Goal: Task Accomplishment & Management: Use online tool/utility

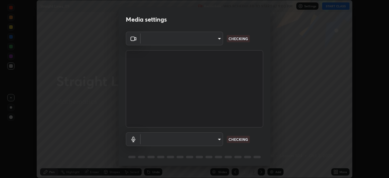
scroll to position [22, 0]
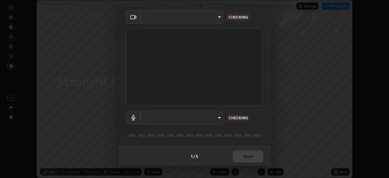
type input "c7e7ccc5798a44ccc3eb14957907ea24322140e1c459639dafabc69e8d6c3bf8"
click at [219, 119] on body "Erase all Straight Lines_09 Recording WAS SCHEDULED TO START AT 9:00 PM Setting…" at bounding box center [194, 89] width 389 height 178
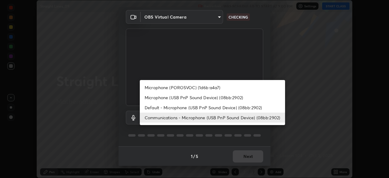
click at [224, 100] on li "Microphone (USB PnP Sound Device) (08bb:2902)" at bounding box center [212, 97] width 145 height 10
type input "446c31c99fb0091989b491318d88cbd3c015fde0e69e7f38f9d003106ab0ca7c"
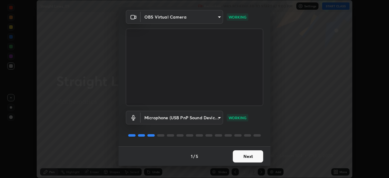
click at [251, 157] on button "Next" at bounding box center [248, 156] width 30 height 12
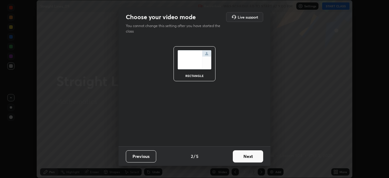
click at [254, 156] on button "Next" at bounding box center [248, 156] width 30 height 12
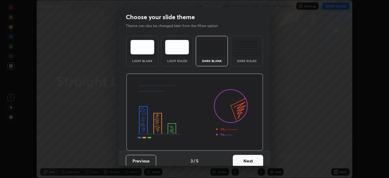
click at [258, 156] on button "Next" at bounding box center [248, 161] width 30 height 12
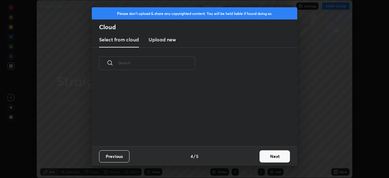
click at [271, 156] on button "Next" at bounding box center [275, 156] width 30 height 12
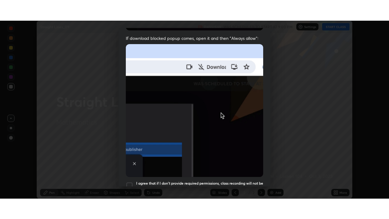
scroll to position [146, 0]
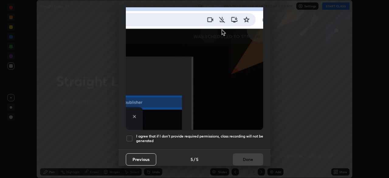
click at [133, 136] on div at bounding box center [129, 138] width 7 height 7
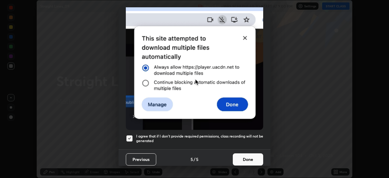
click at [242, 155] on button "Done" at bounding box center [248, 159] width 30 height 12
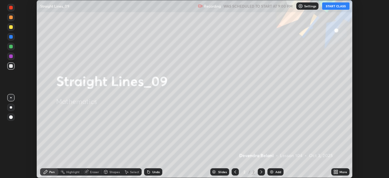
click at [333, 9] on button "START CLASS" at bounding box center [335, 5] width 27 height 7
click at [275, 173] on div "Add" at bounding box center [278, 171] width 6 height 3
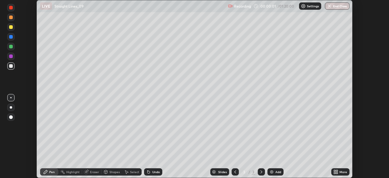
click at [335, 172] on icon at bounding box center [335, 171] width 5 height 5
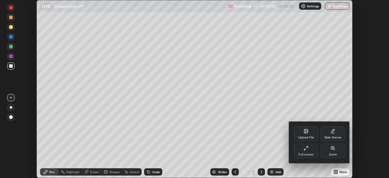
click at [308, 150] on div "Full screen" at bounding box center [306, 150] width 24 height 15
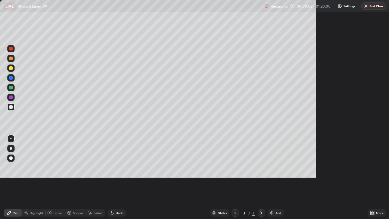
scroll to position [219, 389]
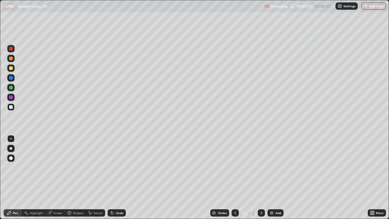
click at [12, 70] on div at bounding box center [11, 68] width 4 height 4
click at [12, 62] on div at bounding box center [10, 58] width 7 height 7
click at [13, 70] on div at bounding box center [10, 67] width 7 height 7
click at [14, 60] on div at bounding box center [10, 58] width 7 height 7
click at [119, 177] on div "Undo" at bounding box center [120, 212] width 8 height 3
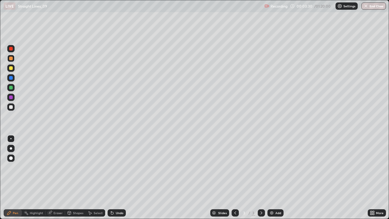
click at [120, 177] on div "Undo" at bounding box center [117, 212] width 18 height 7
click at [60, 177] on div "Eraser" at bounding box center [57, 212] width 9 height 3
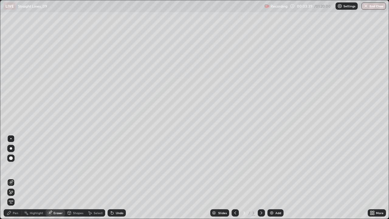
click at [19, 177] on div "Pen" at bounding box center [13, 212] width 18 height 7
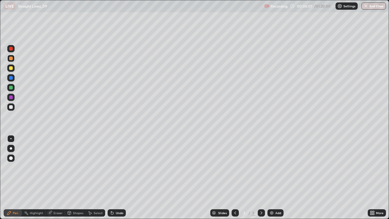
click at [10, 71] on div at bounding box center [10, 67] width 7 height 7
click at [11, 58] on div at bounding box center [11, 59] width 4 height 4
click at [11, 87] on div at bounding box center [11, 88] width 4 height 4
click at [268, 177] on div "Add" at bounding box center [275, 212] width 16 height 7
click at [117, 177] on div "Undo" at bounding box center [120, 212] width 8 height 3
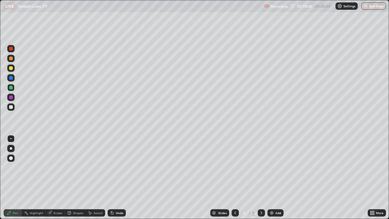
click at [112, 177] on div "Undo" at bounding box center [117, 212] width 18 height 7
click at [113, 177] on icon at bounding box center [112, 212] width 5 height 5
click at [98, 177] on div "Select" at bounding box center [98, 212] width 9 height 3
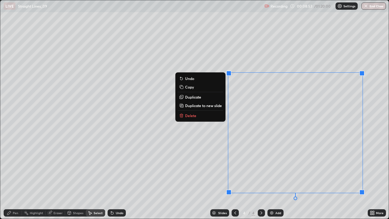
click at [199, 116] on button "Delete" at bounding box center [200, 115] width 45 height 7
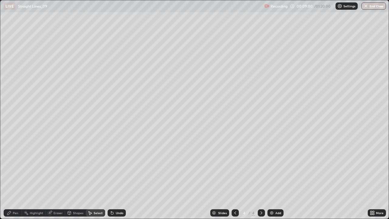
click at [23, 177] on div "Highlight" at bounding box center [34, 213] width 24 height 12
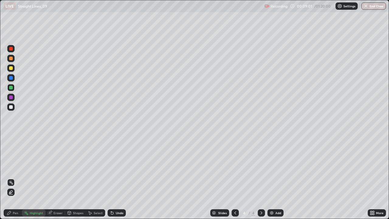
click at [14, 52] on div at bounding box center [10, 49] width 7 height 10
click at [116, 177] on div "Undo" at bounding box center [120, 212] width 8 height 3
click at [15, 177] on div "Pen" at bounding box center [15, 212] width 5 height 3
click at [12, 70] on div at bounding box center [10, 67] width 7 height 7
click at [94, 177] on div "Select" at bounding box center [98, 212] width 9 height 3
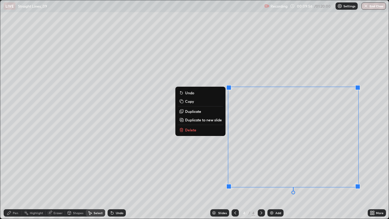
click at [209, 130] on button "Delete" at bounding box center [200, 129] width 45 height 7
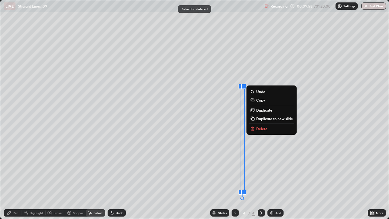
click at [273, 127] on button "Delete" at bounding box center [271, 128] width 45 height 7
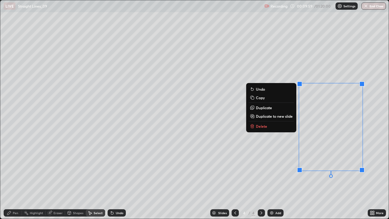
click at [271, 125] on button "Delete" at bounding box center [271, 125] width 45 height 7
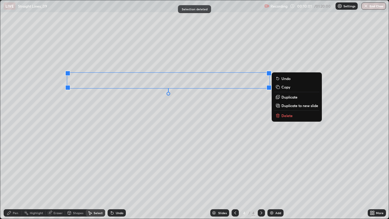
click at [283, 115] on p "Delete" at bounding box center [286, 115] width 11 height 5
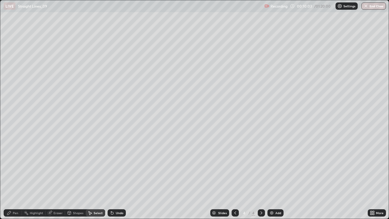
click at [120, 177] on div "Undo" at bounding box center [117, 212] width 18 height 7
click at [51, 177] on icon at bounding box center [50, 213] width 4 height 4
click at [18, 177] on div "Pen" at bounding box center [13, 212] width 18 height 7
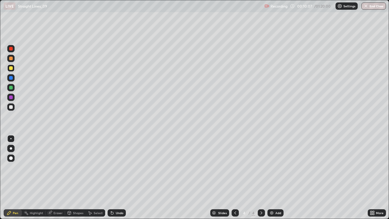
click at [12, 109] on div at bounding box center [10, 106] width 7 height 7
click at [12, 90] on div at bounding box center [10, 87] width 7 height 7
click at [10, 69] on div at bounding box center [11, 68] width 4 height 4
click at [235, 177] on icon at bounding box center [235, 212] width 5 height 5
click at [261, 177] on icon at bounding box center [261, 212] width 5 height 5
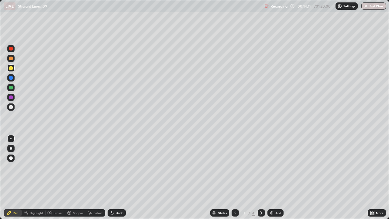
click at [260, 177] on icon at bounding box center [261, 212] width 5 height 5
click at [259, 177] on icon at bounding box center [261, 212] width 5 height 5
click at [261, 177] on icon at bounding box center [261, 212] width 5 height 5
click at [274, 177] on div "Add" at bounding box center [275, 212] width 16 height 7
click at [120, 177] on div "Undo" at bounding box center [120, 212] width 8 height 3
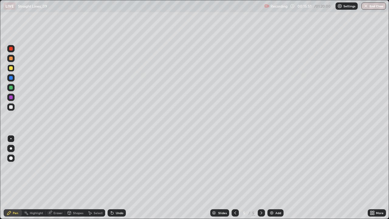
click at [119, 177] on div "Undo" at bounding box center [117, 212] width 18 height 7
click at [119, 177] on div "Undo" at bounding box center [120, 212] width 8 height 3
click at [120, 177] on div "Undo" at bounding box center [117, 212] width 18 height 7
click at [11, 68] on div at bounding box center [11, 68] width 4 height 4
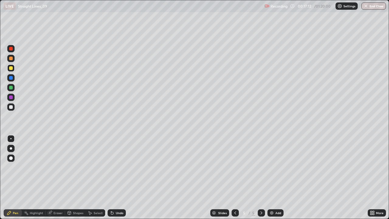
click at [12, 87] on div at bounding box center [11, 88] width 4 height 4
click at [234, 177] on icon at bounding box center [235, 212] width 5 height 5
click at [232, 177] on div at bounding box center [235, 212] width 7 height 7
click at [261, 177] on icon at bounding box center [261, 212] width 5 height 5
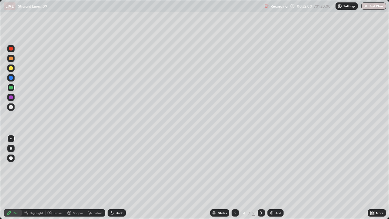
click at [261, 177] on icon at bounding box center [261, 212] width 5 height 5
click at [270, 177] on img at bounding box center [271, 212] width 5 height 5
click at [11, 68] on div at bounding box center [11, 68] width 4 height 4
click at [12, 81] on div at bounding box center [10, 77] width 7 height 7
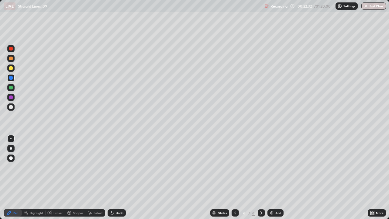
click at [116, 177] on div "Undo" at bounding box center [117, 212] width 18 height 7
click at [117, 177] on div "Undo" at bounding box center [117, 212] width 18 height 7
click at [115, 177] on div "Undo" at bounding box center [115, 213] width 21 height 12
click at [11, 59] on div at bounding box center [11, 59] width 4 height 4
click at [100, 177] on div "Select" at bounding box center [95, 212] width 19 height 7
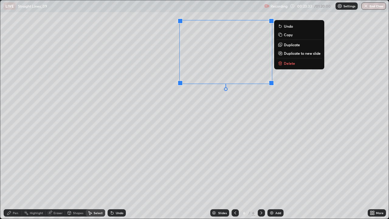
click at [287, 66] on button "Delete" at bounding box center [299, 63] width 45 height 7
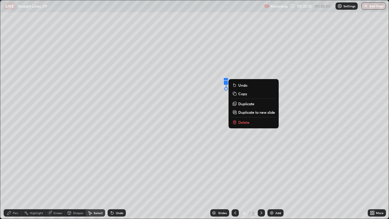
click at [246, 123] on p "Delete" at bounding box center [243, 122] width 11 height 5
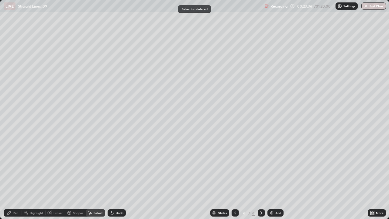
click at [16, 177] on div "Pen" at bounding box center [15, 212] width 5 height 3
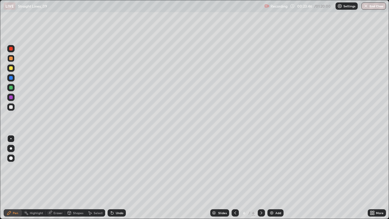
click at [119, 177] on div "Undo" at bounding box center [120, 212] width 8 height 3
click at [120, 177] on div "Undo" at bounding box center [120, 212] width 8 height 3
click at [119, 177] on div "Undo" at bounding box center [120, 212] width 8 height 3
click at [121, 177] on div "Undo" at bounding box center [120, 212] width 8 height 3
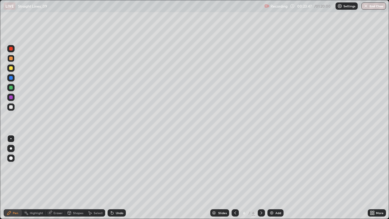
click at [121, 177] on div "Undo" at bounding box center [117, 212] width 18 height 7
click at [122, 177] on div "Undo" at bounding box center [117, 212] width 18 height 7
click at [121, 177] on div "Undo" at bounding box center [117, 212] width 18 height 7
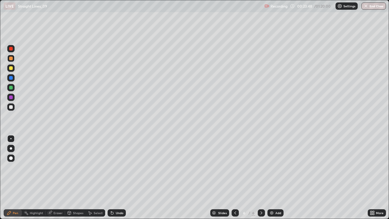
click at [119, 177] on div "Undo" at bounding box center [117, 212] width 18 height 7
click at [118, 177] on div "Undo" at bounding box center [117, 212] width 18 height 7
click at [119, 177] on div "Undo" at bounding box center [117, 212] width 18 height 7
click at [14, 107] on div at bounding box center [10, 106] width 7 height 7
click at [12, 69] on div at bounding box center [11, 68] width 4 height 4
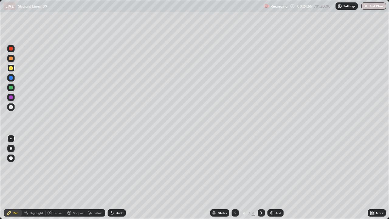
click at [13, 51] on div at bounding box center [10, 48] width 7 height 7
click at [120, 177] on div "Undo" at bounding box center [117, 212] width 18 height 7
click at [118, 177] on div "Undo" at bounding box center [117, 212] width 18 height 7
click at [116, 177] on div "Undo" at bounding box center [120, 212] width 8 height 3
click at [10, 69] on div at bounding box center [11, 68] width 4 height 4
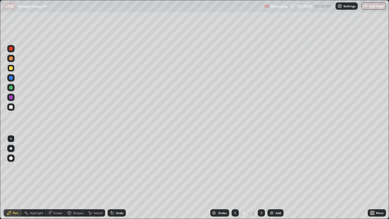
click at [12, 60] on div at bounding box center [10, 58] width 7 height 7
click at [277, 177] on div "Add" at bounding box center [275, 212] width 16 height 7
click at [13, 68] on div at bounding box center [10, 67] width 7 height 7
click at [123, 177] on div "Undo" at bounding box center [117, 212] width 18 height 7
click at [125, 177] on div "Undo" at bounding box center [117, 212] width 18 height 7
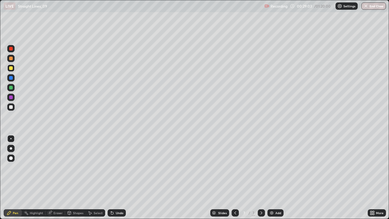
click at [129, 177] on div "Slides 7 / 7 Add" at bounding box center [247, 213] width 242 height 12
click at [14, 80] on div at bounding box center [10, 77] width 7 height 7
click at [11, 59] on div at bounding box center [11, 59] width 4 height 4
click at [11, 49] on div at bounding box center [11, 49] width 4 height 4
click at [11, 80] on div at bounding box center [10, 77] width 7 height 7
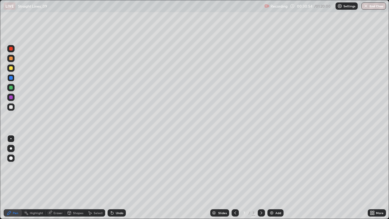
click at [12, 107] on div at bounding box center [11, 107] width 4 height 4
click at [12, 67] on div at bounding box center [11, 68] width 4 height 4
click at [270, 177] on img at bounding box center [271, 212] width 5 height 5
click at [11, 59] on div at bounding box center [11, 59] width 4 height 4
click at [118, 177] on div "Undo" at bounding box center [120, 212] width 8 height 3
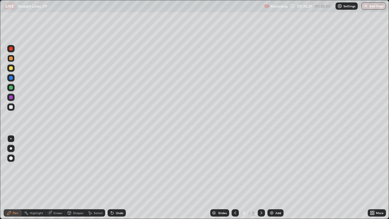
click at [118, 177] on div "Undo" at bounding box center [120, 212] width 8 height 3
click at [116, 177] on div "Undo" at bounding box center [120, 212] width 8 height 3
click at [115, 177] on div "Undo" at bounding box center [117, 212] width 18 height 7
click at [113, 177] on icon at bounding box center [112, 212] width 5 height 5
click at [114, 177] on div "Undo" at bounding box center [115, 213] width 21 height 12
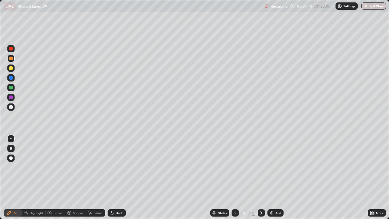
click at [114, 177] on div "Undo" at bounding box center [117, 212] width 18 height 7
click at [116, 177] on div "Undo" at bounding box center [117, 212] width 18 height 7
click at [121, 177] on div "Undo" at bounding box center [117, 212] width 18 height 7
click at [55, 177] on div "Eraser" at bounding box center [55, 212] width 19 height 7
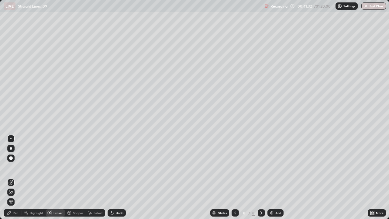
click at [15, 177] on div "Pen" at bounding box center [15, 212] width 5 height 3
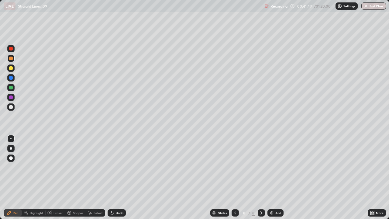
click at [14, 69] on div at bounding box center [10, 67] width 7 height 7
click at [275, 177] on div "Add" at bounding box center [278, 212] width 6 height 3
click at [234, 177] on icon at bounding box center [235, 212] width 5 height 5
click at [261, 177] on icon at bounding box center [261, 212] width 5 height 5
click at [11, 87] on div at bounding box center [11, 88] width 4 height 4
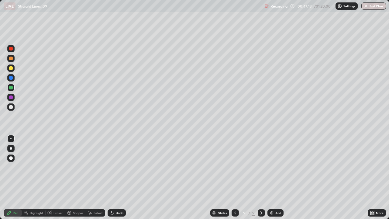
click at [235, 177] on icon at bounding box center [235, 212] width 5 height 5
click at [96, 177] on div "Select" at bounding box center [95, 212] width 19 height 7
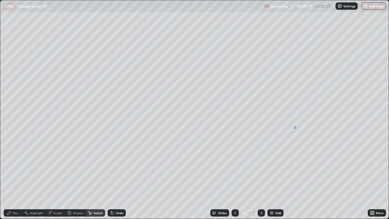
click at [296, 126] on div "0 ° Undo Copy Duplicate Duplicate to new slide Delete" at bounding box center [194, 109] width 388 height 218
click at [101, 177] on div "Select" at bounding box center [98, 212] width 9 height 3
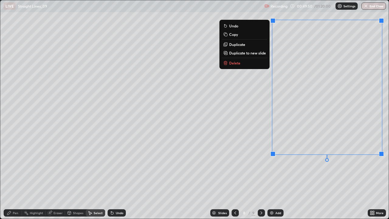
click at [229, 65] on button "Delete" at bounding box center [244, 62] width 45 height 7
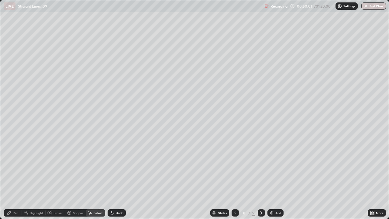
click at [20, 177] on div "Pen" at bounding box center [13, 212] width 18 height 7
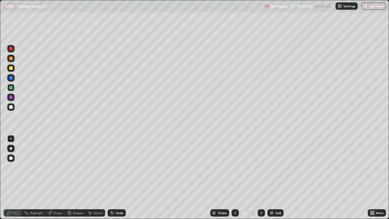
click at [13, 70] on div at bounding box center [10, 67] width 7 height 7
click at [12, 59] on div at bounding box center [11, 59] width 4 height 4
click at [98, 177] on div "Select" at bounding box center [98, 212] width 9 height 3
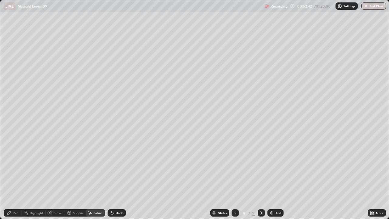
click at [16, 177] on div "Pen" at bounding box center [13, 212] width 18 height 7
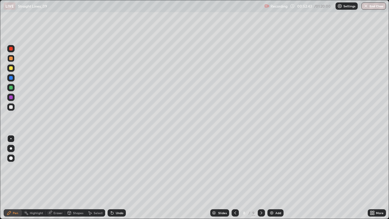
click at [12, 52] on div at bounding box center [10, 48] width 7 height 7
click at [12, 79] on div at bounding box center [11, 78] width 4 height 4
click at [12, 88] on div at bounding box center [11, 88] width 4 height 4
click at [11, 68] on div at bounding box center [11, 68] width 4 height 4
click at [261, 177] on icon at bounding box center [261, 212] width 5 height 5
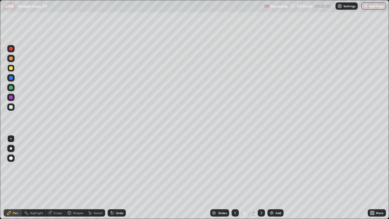
click at [270, 177] on img at bounding box center [271, 212] width 5 height 5
click at [119, 177] on div "Undo" at bounding box center [120, 212] width 8 height 3
click at [12, 50] on div at bounding box center [11, 49] width 4 height 4
click at [13, 70] on div at bounding box center [10, 67] width 7 height 7
click at [102, 177] on div "Select" at bounding box center [95, 212] width 19 height 7
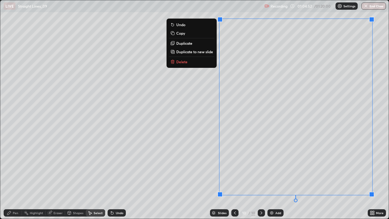
click at [201, 63] on button "Delete" at bounding box center [191, 61] width 45 height 7
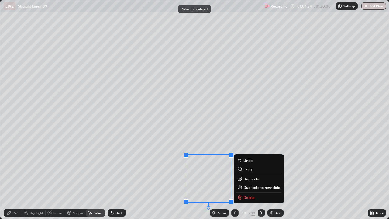
click at [257, 177] on button "Delete" at bounding box center [258, 197] width 45 height 7
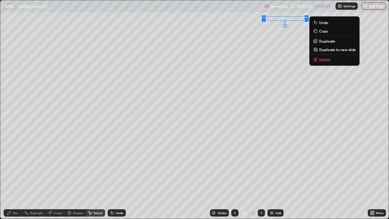
click at [321, 63] on button "Delete" at bounding box center [334, 59] width 45 height 7
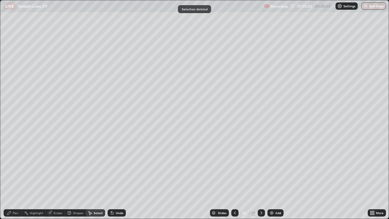
click at [18, 177] on div "Pen" at bounding box center [13, 212] width 18 height 7
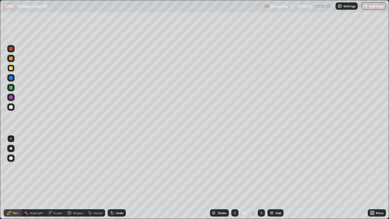
click at [12, 88] on div at bounding box center [11, 88] width 4 height 4
click at [9, 109] on div at bounding box center [10, 106] width 7 height 7
click at [93, 177] on div "Select" at bounding box center [95, 212] width 19 height 7
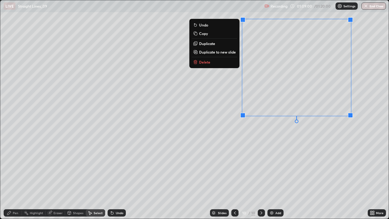
click at [175, 168] on div "0 ° Undo Copy Duplicate Duplicate to new slide Delete" at bounding box center [194, 109] width 388 height 218
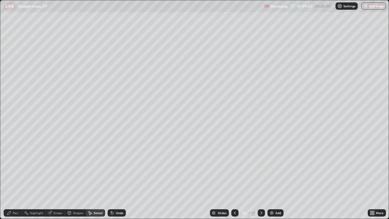
click at [13, 177] on div "Pen" at bounding box center [15, 212] width 5 height 3
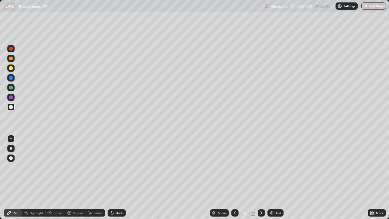
click at [12, 58] on div at bounding box center [11, 59] width 4 height 4
click at [9, 101] on div at bounding box center [10, 97] width 7 height 7
click at [111, 177] on icon at bounding box center [111, 211] width 1 height 1
click at [112, 177] on icon at bounding box center [112, 213] width 2 height 2
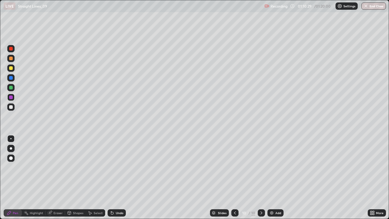
click at [14, 69] on div at bounding box center [10, 67] width 7 height 7
click at [13, 110] on div at bounding box center [10, 106] width 7 height 7
click at [273, 177] on div "Add" at bounding box center [275, 212] width 16 height 7
click at [13, 70] on div at bounding box center [10, 67] width 7 height 7
click at [10, 86] on div at bounding box center [11, 88] width 4 height 4
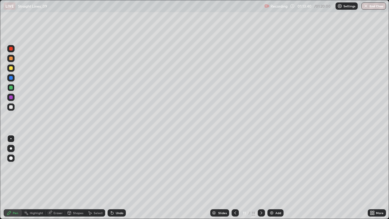
click at [11, 79] on div at bounding box center [11, 78] width 4 height 4
click at [122, 177] on div "Undo" at bounding box center [117, 212] width 18 height 7
click at [121, 177] on div "Undo" at bounding box center [120, 212] width 8 height 3
click at [121, 177] on div "Undo" at bounding box center [117, 212] width 18 height 7
click at [121, 177] on div "Undo" at bounding box center [120, 212] width 8 height 3
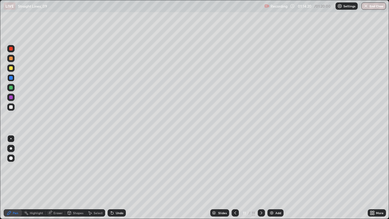
click at [124, 177] on div "Undo" at bounding box center [117, 212] width 18 height 7
click at [11, 68] on div at bounding box center [11, 68] width 4 height 4
click at [12, 90] on div at bounding box center [10, 87] width 7 height 7
click at [118, 177] on div "Undo" at bounding box center [120, 212] width 8 height 3
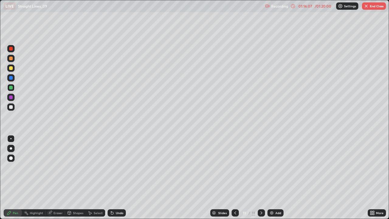
click at [119, 177] on div "Undo" at bounding box center [120, 212] width 8 height 3
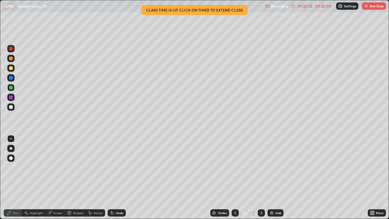
click at [380, 6] on button "End Class" at bounding box center [374, 5] width 24 height 7
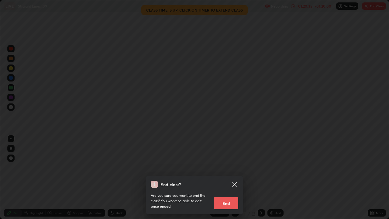
click at [231, 177] on button "End" at bounding box center [226, 203] width 24 height 12
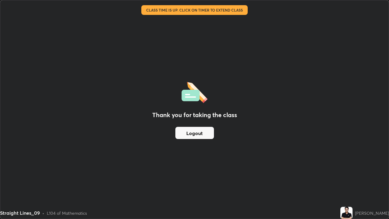
click at [204, 137] on button "Logout" at bounding box center [194, 133] width 39 height 12
click at [203, 138] on button "Logout" at bounding box center [194, 133] width 39 height 12
